Goal: Information Seeking & Learning: Check status

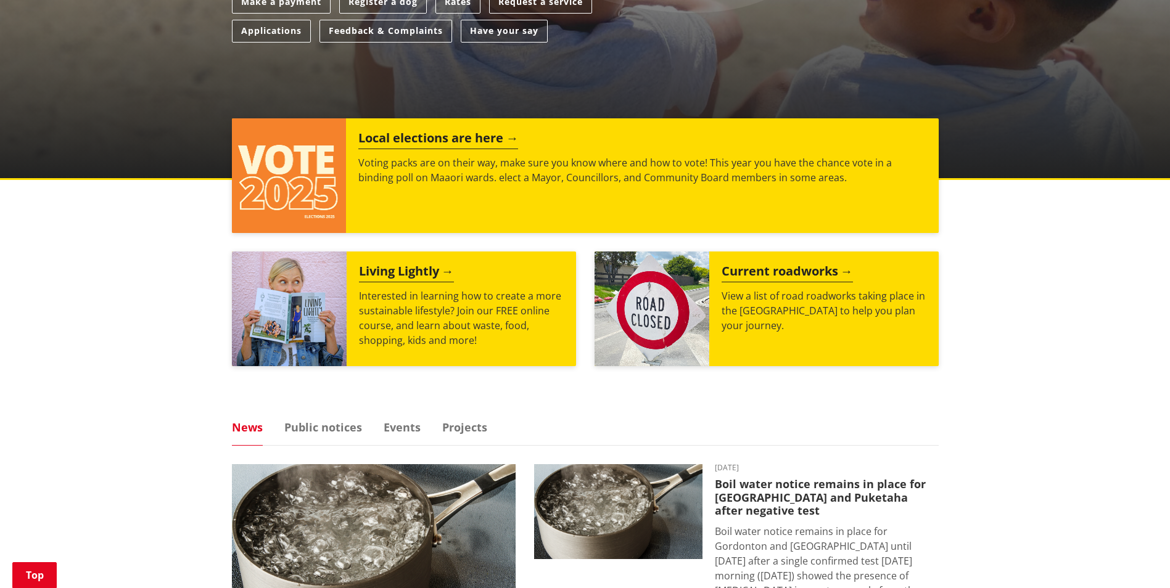
scroll to position [432, 0]
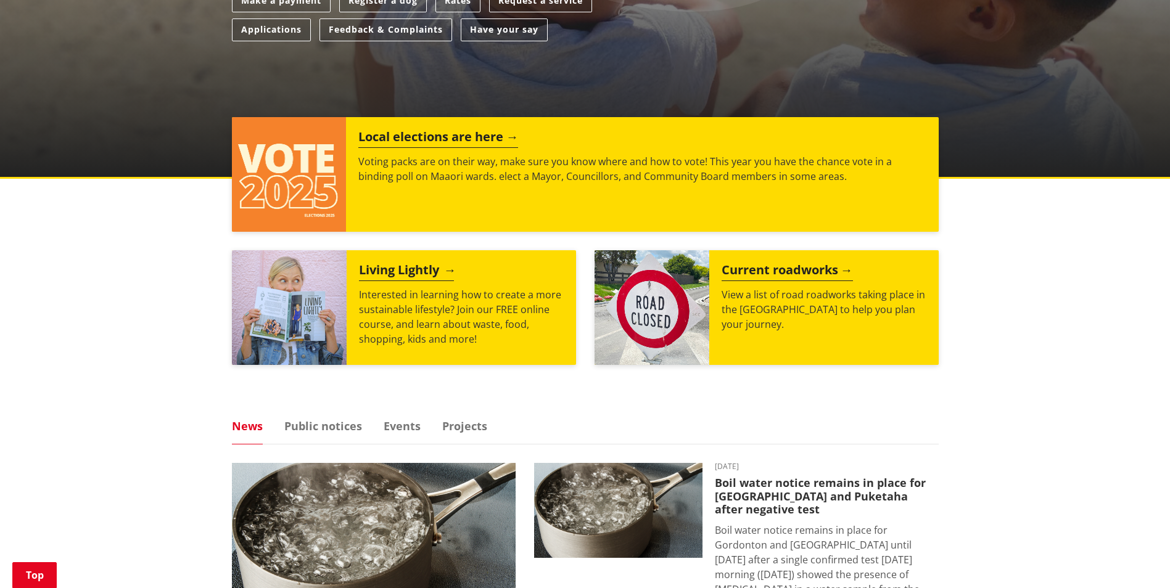
drag, startPoint x: 438, startPoint y: 392, endPoint x: 495, endPoint y: 358, distance: 66.3
click at [438, 391] on div "Kia ora, how can we help? Search Search Rubbish and recycling Libraries Distric…" at bounding box center [585, 400] width 1170 height 1348
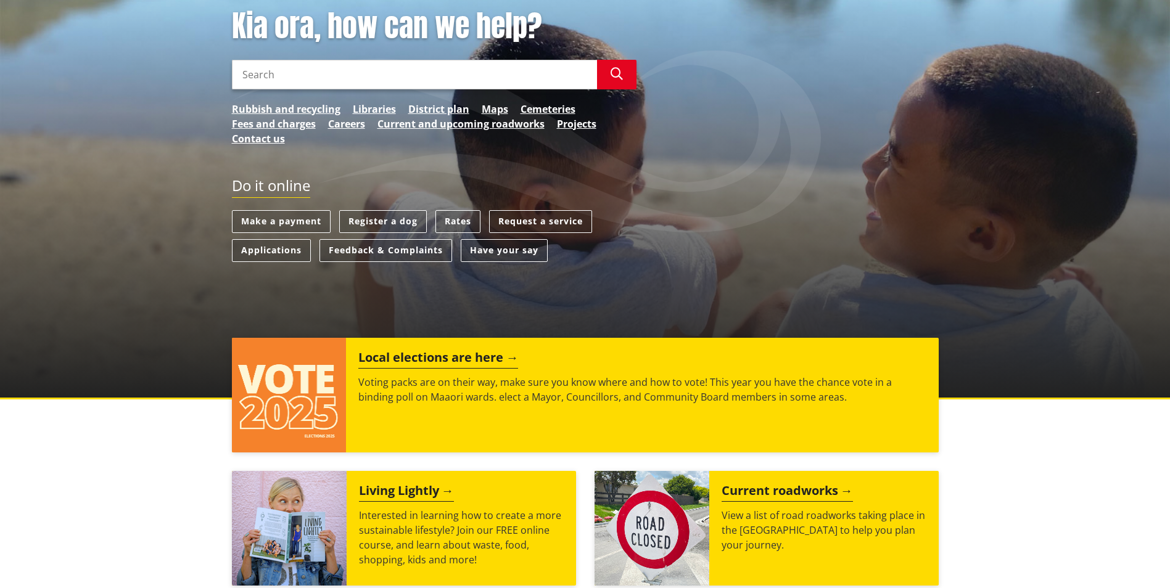
scroll to position [62, 0]
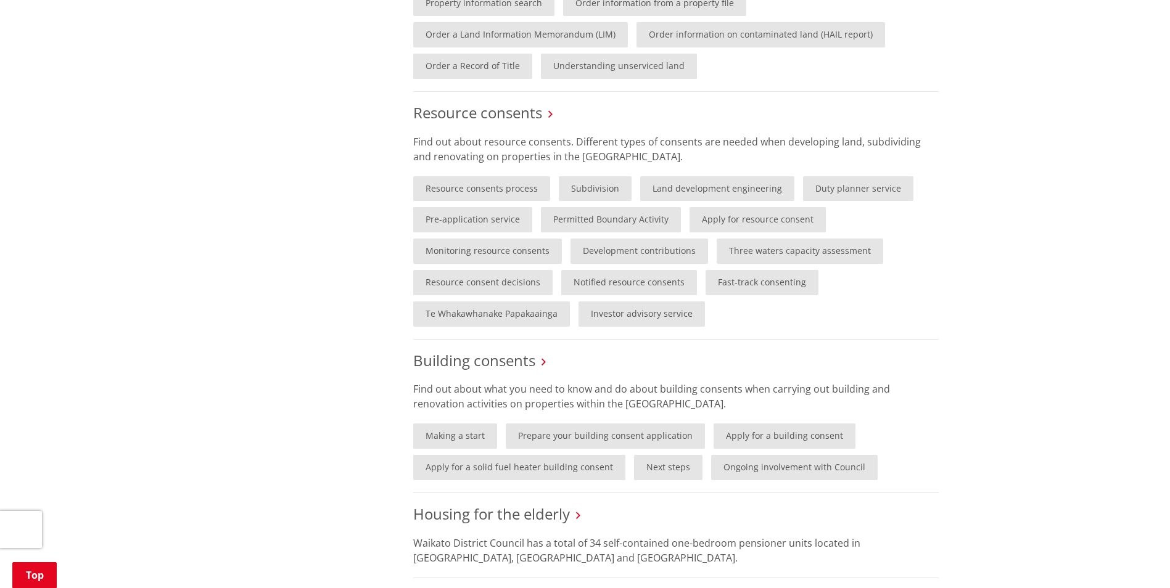
scroll to position [740, 0]
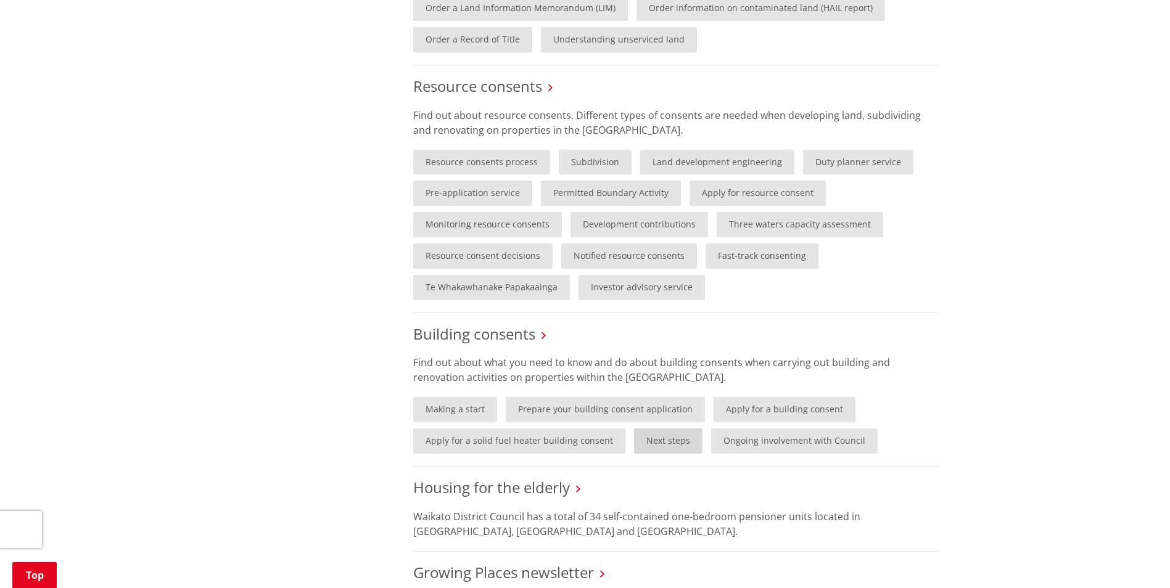
click at [687, 438] on link "Next steps" at bounding box center [668, 441] width 68 height 25
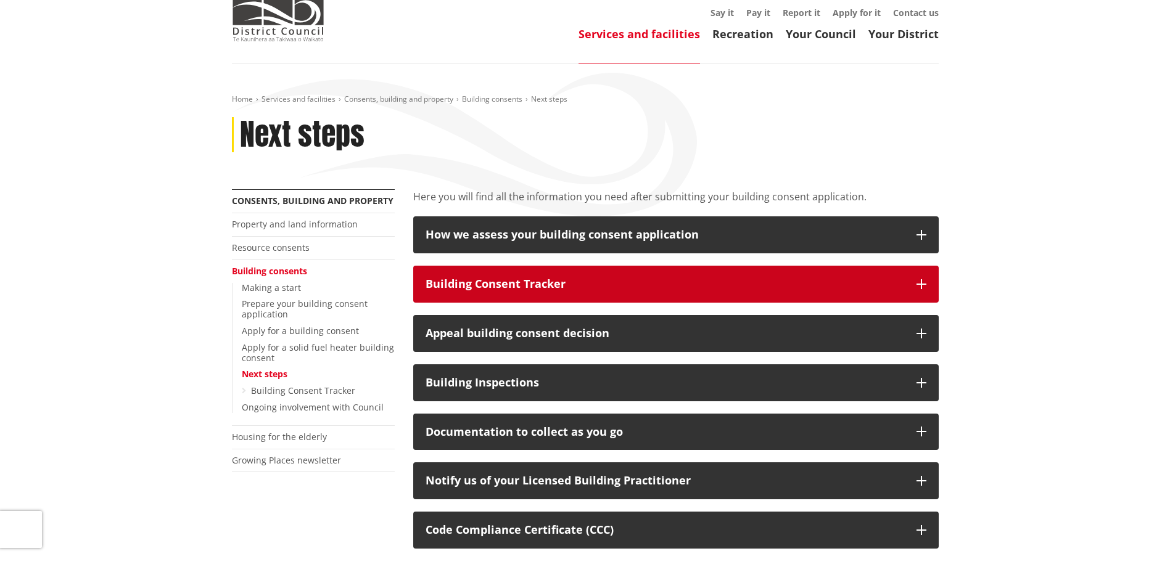
scroll to position [123, 0]
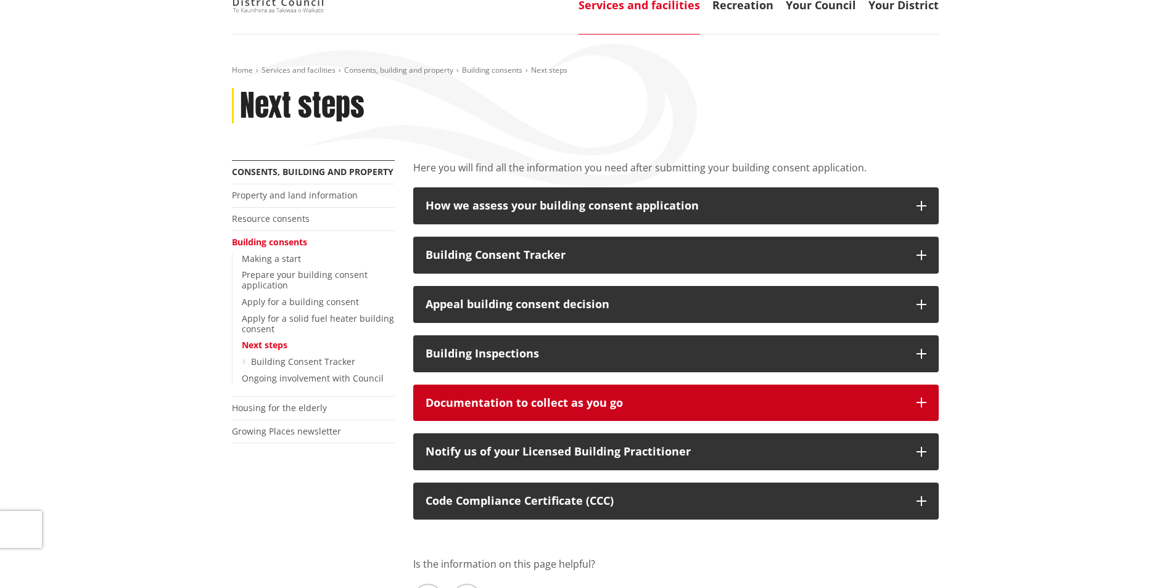
click at [575, 404] on div "Documentation to collect as you go" at bounding box center [664, 403] width 479 height 12
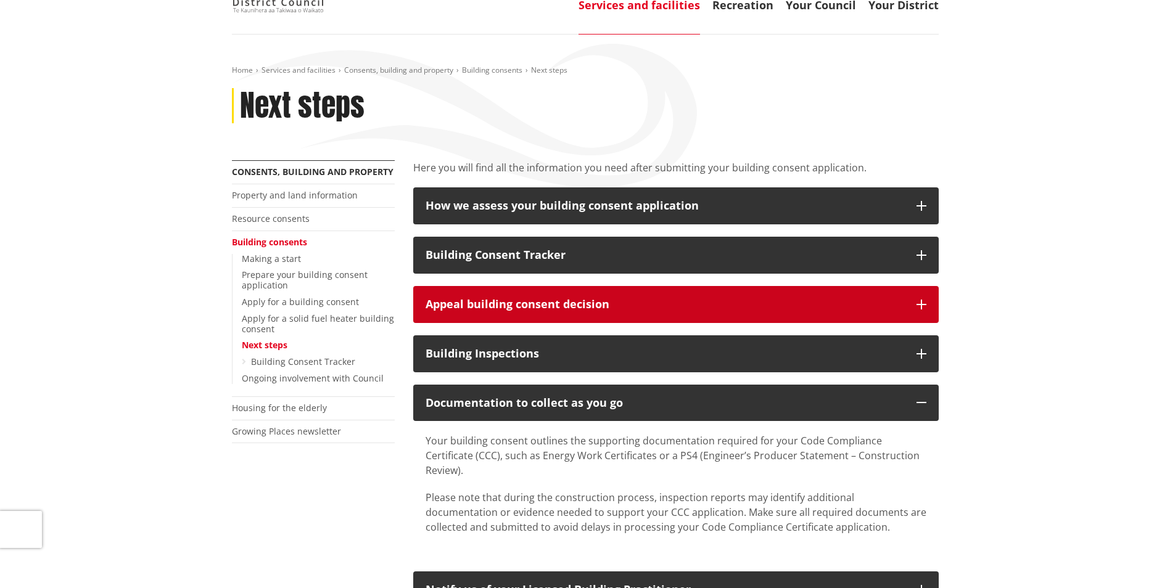
click at [563, 298] on div "Appeal building consent decision" at bounding box center [664, 304] width 479 height 12
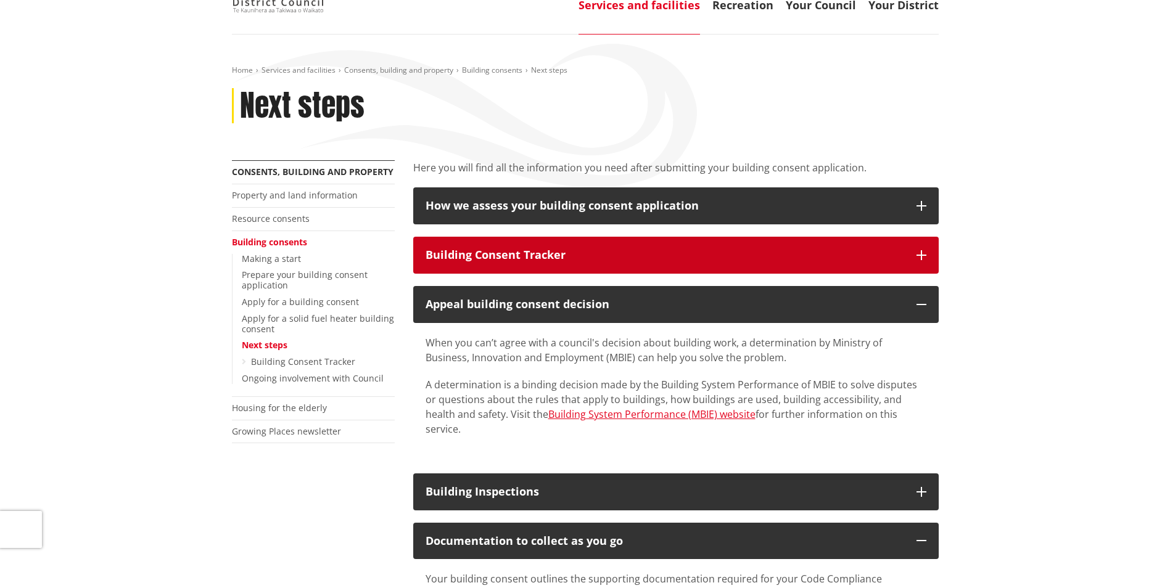
click at [536, 253] on div "Building Consent Tracker" at bounding box center [664, 255] width 479 height 12
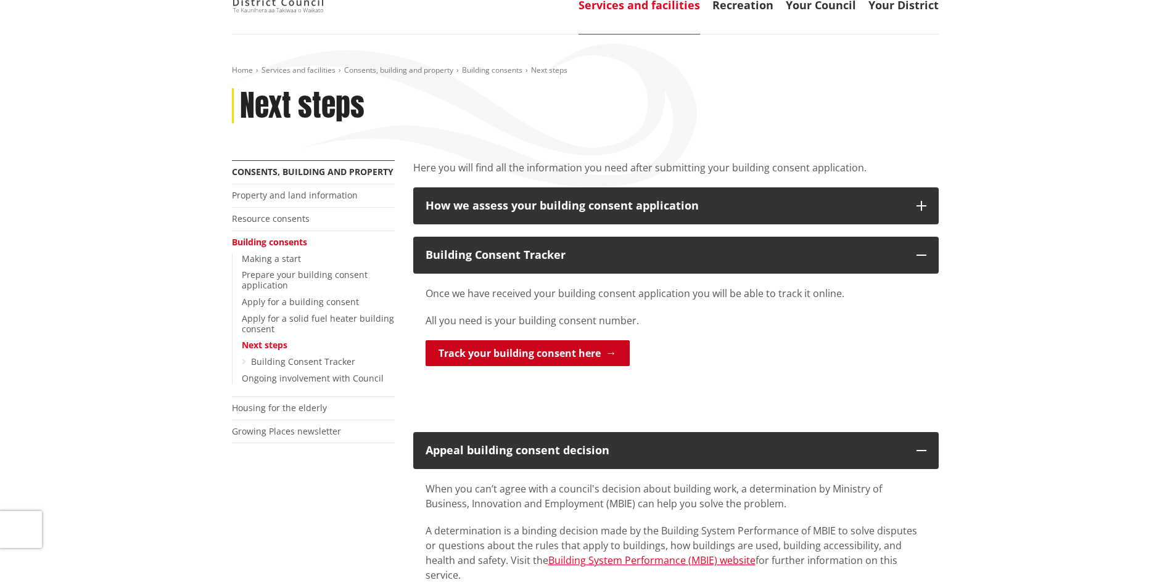
click at [565, 346] on link "Track your building consent here" at bounding box center [527, 353] width 204 height 26
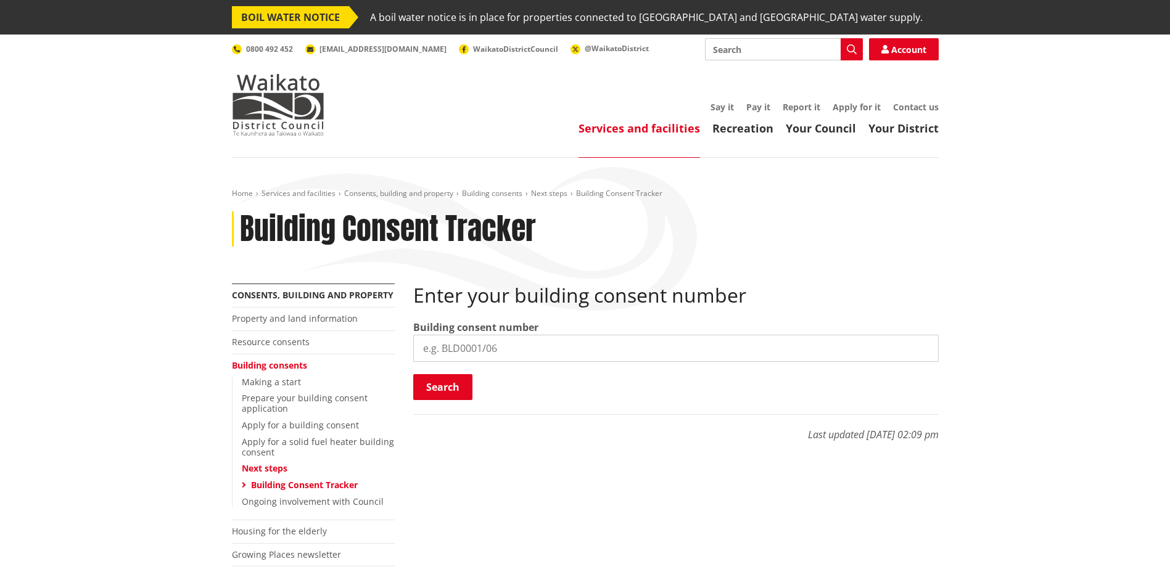
click at [684, 348] on input "search" at bounding box center [675, 348] width 525 height 27
click at [548, 344] on input "search" at bounding box center [675, 348] width 525 height 27
paste input "BLD0240/26"
type input "BLD0240/26"
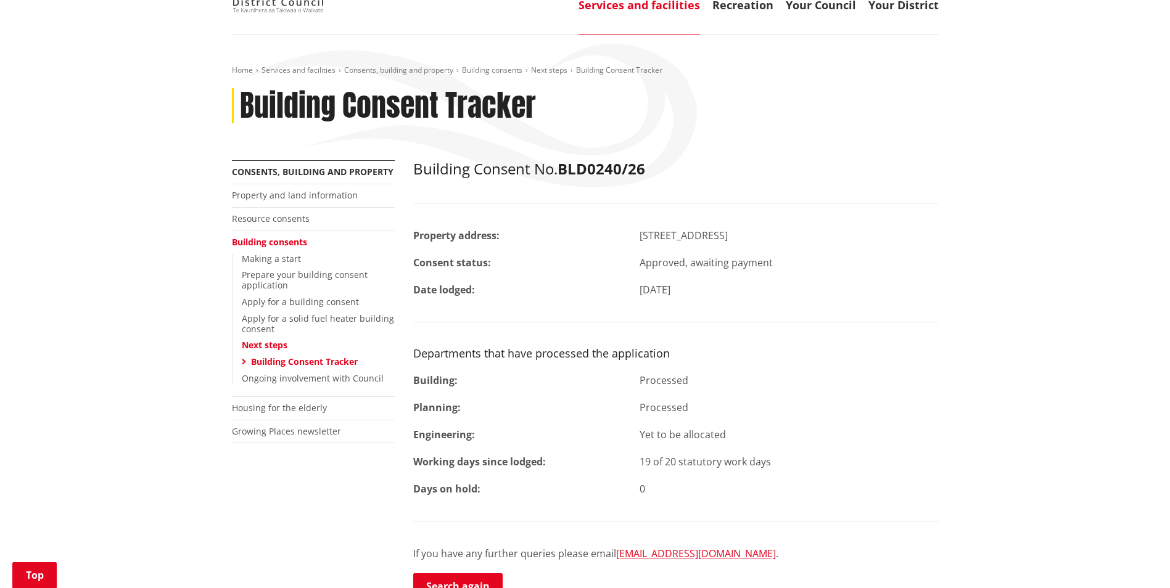
scroll to position [185, 0]
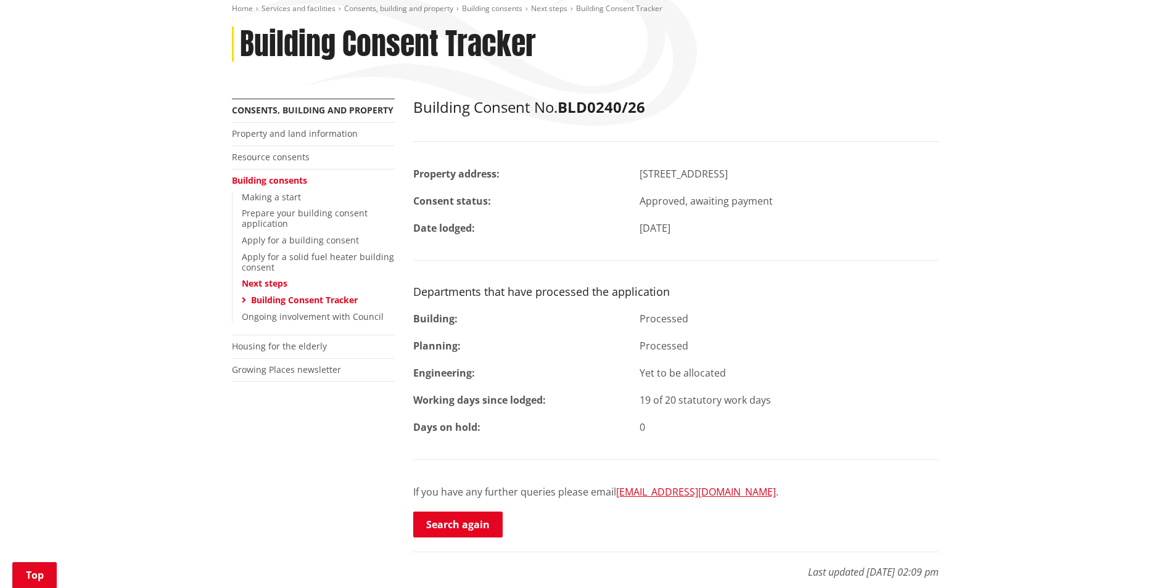
click at [664, 337] on div "Building Consent No. BLD0240/26 Property address: [STREET_ADDRESS] Consent stat…" at bounding box center [675, 319] width 525 height 440
click at [654, 426] on div "0" at bounding box center [789, 427] width 318 height 15
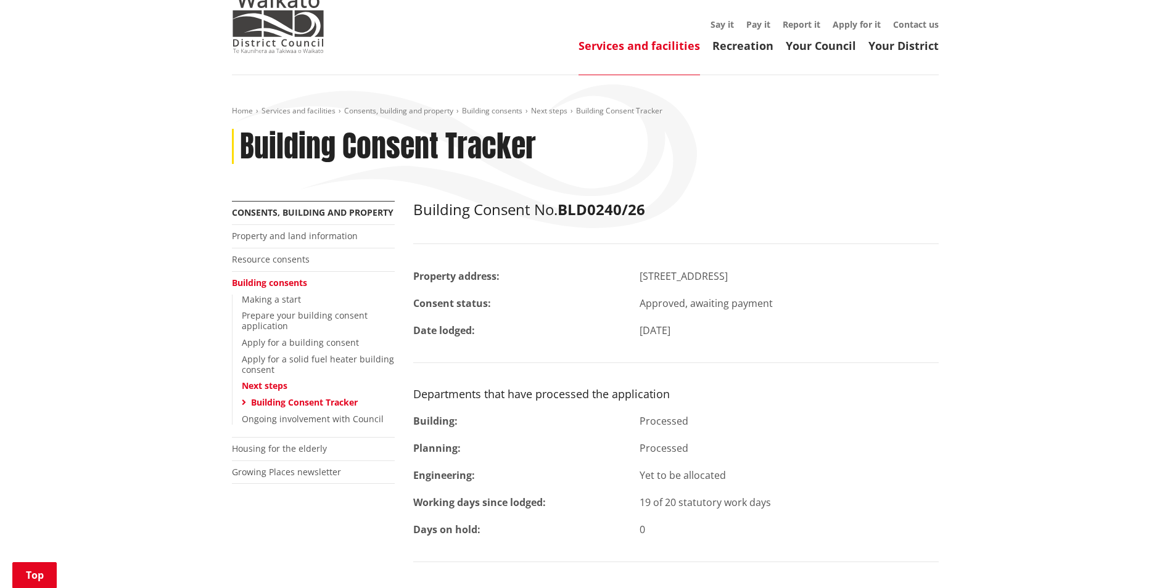
scroll to position [0, 0]
